Goal: Task Accomplishment & Management: Use online tool/utility

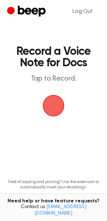
click at [48, 105] on span "button" at bounding box center [54, 106] width 20 height 20
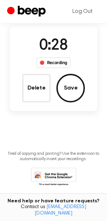
scroll to position [60, 0]
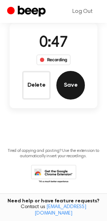
click at [67, 89] on button "Save" at bounding box center [71, 85] width 29 height 29
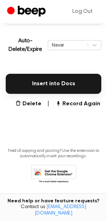
scroll to position [154, 0]
click at [94, 44] on icon at bounding box center [94, 45] width 7 height 7
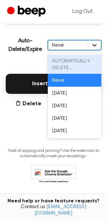
click at [94, 44] on icon at bounding box center [94, 45] width 7 height 7
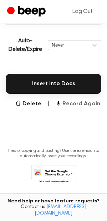
click at [65, 103] on button "Record Again" at bounding box center [77, 103] width 45 height 9
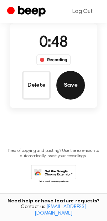
click at [68, 95] on button "Save" at bounding box center [71, 85] width 29 height 29
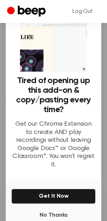
scroll to position [0, 0]
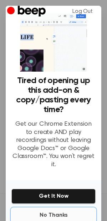
click at [50, 208] on button "No Thanks" at bounding box center [53, 215] width 84 height 14
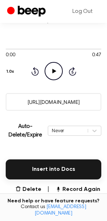
scroll to position [65, 0]
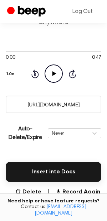
click at [50, 104] on input "https://beep.audio/ZfGYcoJ" at bounding box center [54, 105] width 96 height 18
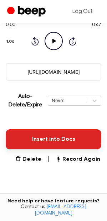
scroll to position [110, 0]
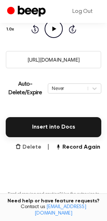
click at [35, 147] on button "Delete" at bounding box center [28, 147] width 26 height 9
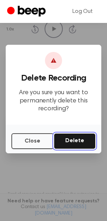
click at [65, 144] on button "Delete" at bounding box center [75, 141] width 42 height 16
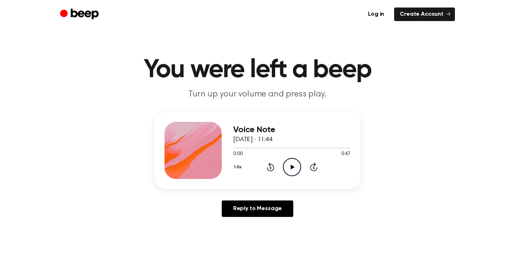
click at [295, 159] on circle at bounding box center [292, 168] width 18 height 18
click at [293, 168] on icon at bounding box center [292, 167] width 3 height 5
click at [288, 165] on icon "Play Audio" at bounding box center [292, 167] width 18 height 18
click at [284, 146] on div at bounding box center [291, 148] width 117 height 6
click at [302, 150] on div at bounding box center [291, 148] width 117 height 6
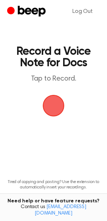
click at [53, 107] on span "button" at bounding box center [53, 105] width 35 height 35
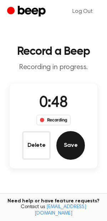
click at [65, 140] on button "Save" at bounding box center [71, 145] width 29 height 29
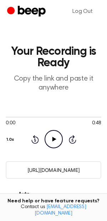
click at [69, 167] on input "https://beep.audio/zI4ST4F" at bounding box center [54, 170] width 96 height 18
click at [49, 134] on icon "Play Audio" at bounding box center [54, 139] width 18 height 18
click at [50, 135] on icon "Pause Audio" at bounding box center [54, 139] width 18 height 18
click at [74, 173] on input "https://beep.audio/zI4ST4F" at bounding box center [54, 170] width 96 height 18
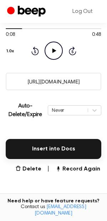
scroll to position [92, 0]
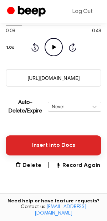
click at [59, 143] on button "Insert into Docs" at bounding box center [54, 145] width 96 height 20
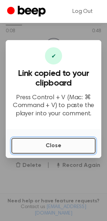
click at [57, 145] on button "Close" at bounding box center [53, 146] width 84 height 16
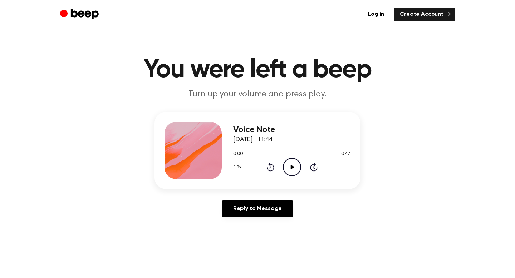
click at [289, 165] on icon "Play Audio" at bounding box center [292, 167] width 18 height 18
click at [301, 166] on div "1.0x Rewind 5 seconds Play Audio Skip 5 seconds" at bounding box center [291, 167] width 117 height 18
click at [295, 167] on icon "Play Audio" at bounding box center [292, 167] width 18 height 18
click at [289, 149] on div at bounding box center [291, 148] width 117 height 6
